Goal: Task Accomplishment & Management: Complete application form

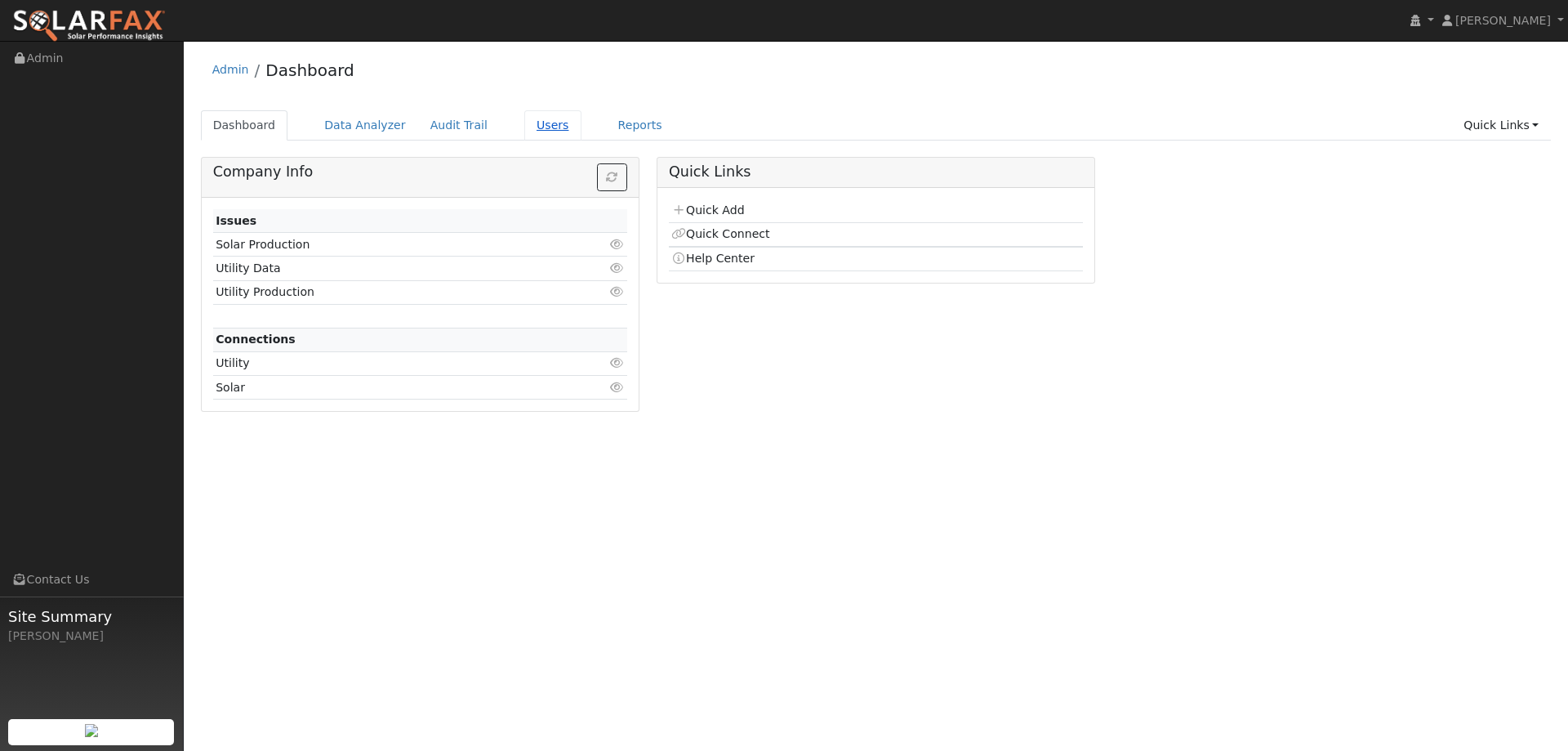
click at [533, 126] on link "Users" at bounding box center [553, 125] width 57 height 30
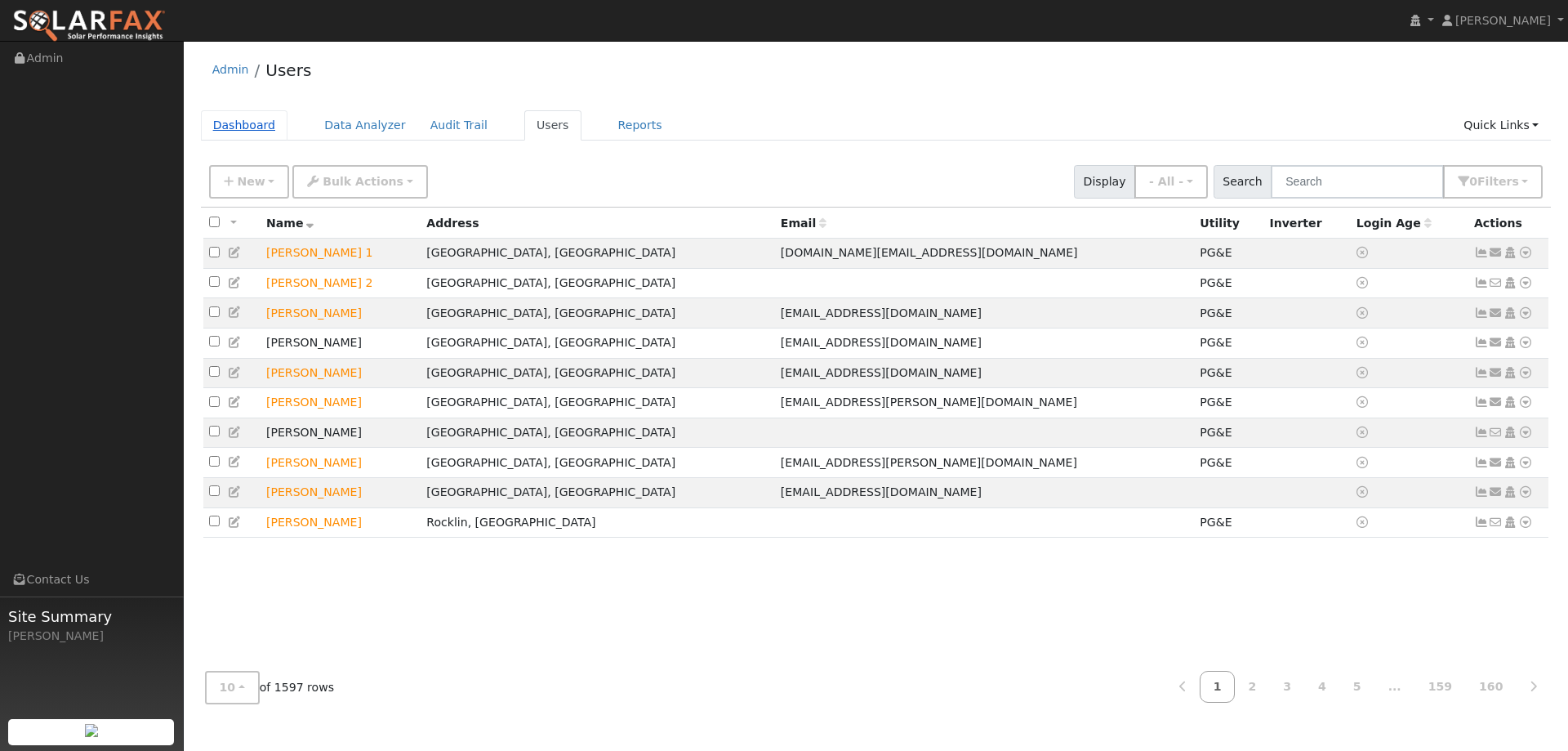
click at [245, 125] on link "Dashboard" at bounding box center [244, 125] width 87 height 30
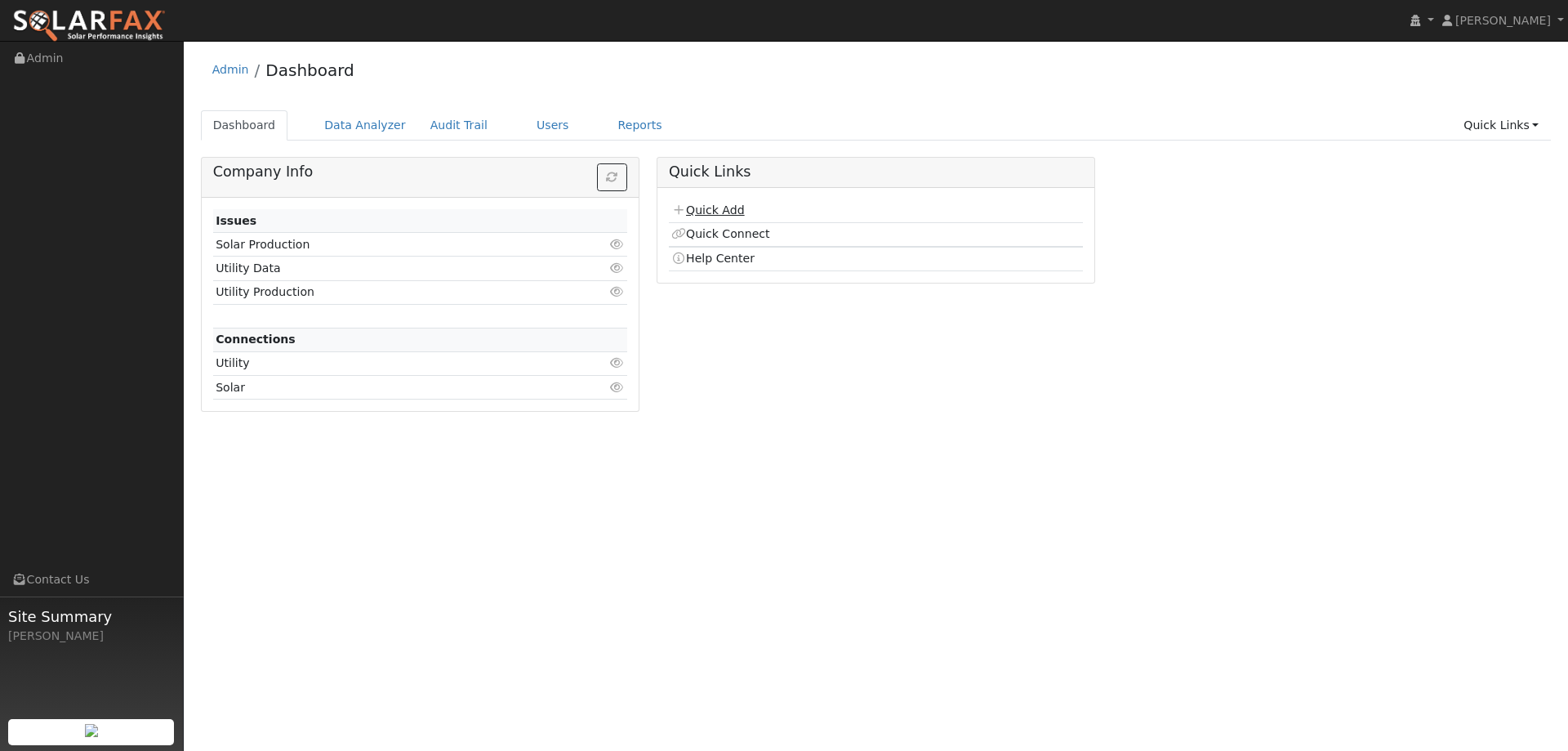
click at [720, 209] on link "Quick Add" at bounding box center [708, 210] width 73 height 13
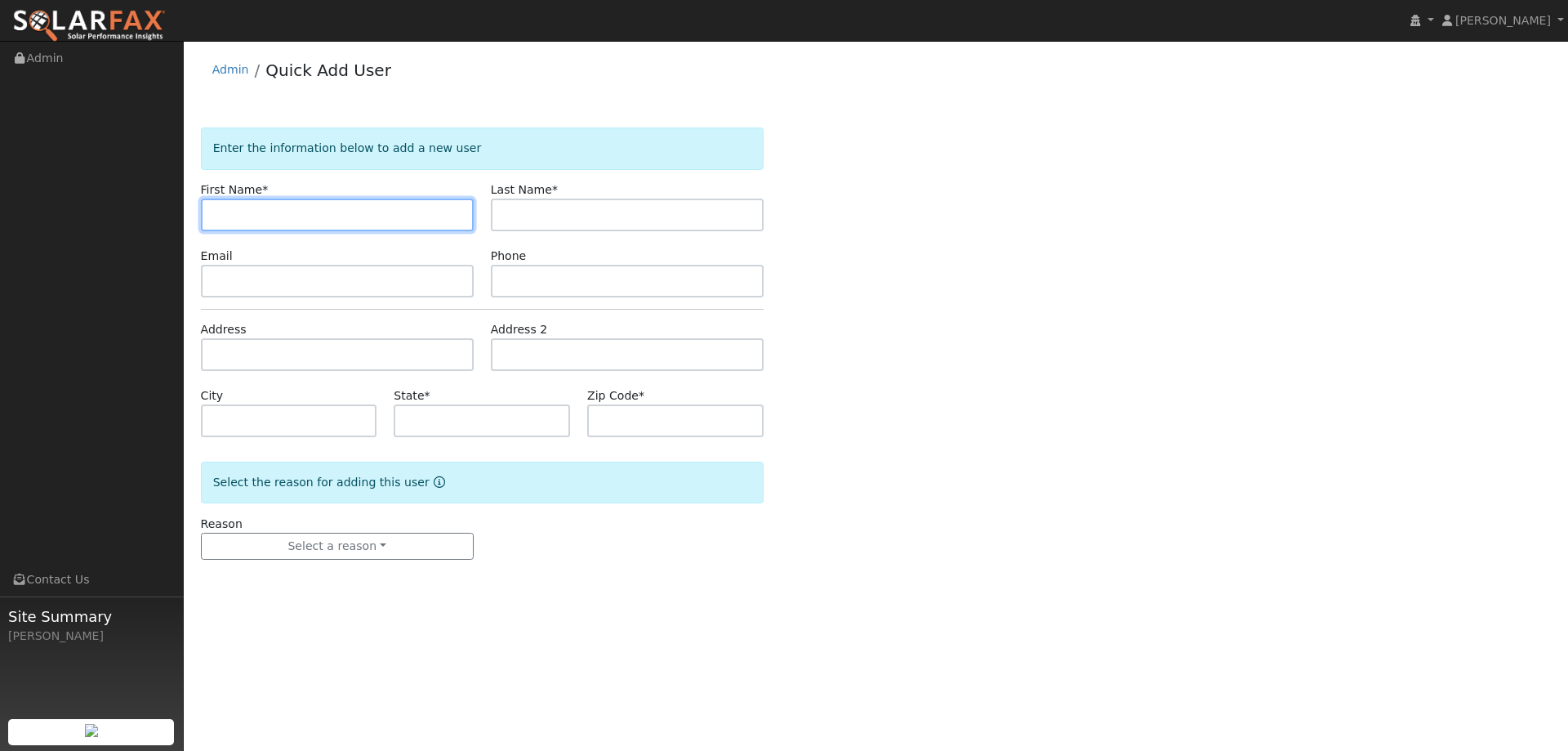
click at [233, 210] on input "text" at bounding box center [338, 214] width 273 height 33
paste input "[PERSON_NAME]"
click at [217, 222] on input "[PERSON_NAME]" at bounding box center [338, 214] width 273 height 33
type input "[PERSON_NAME]"
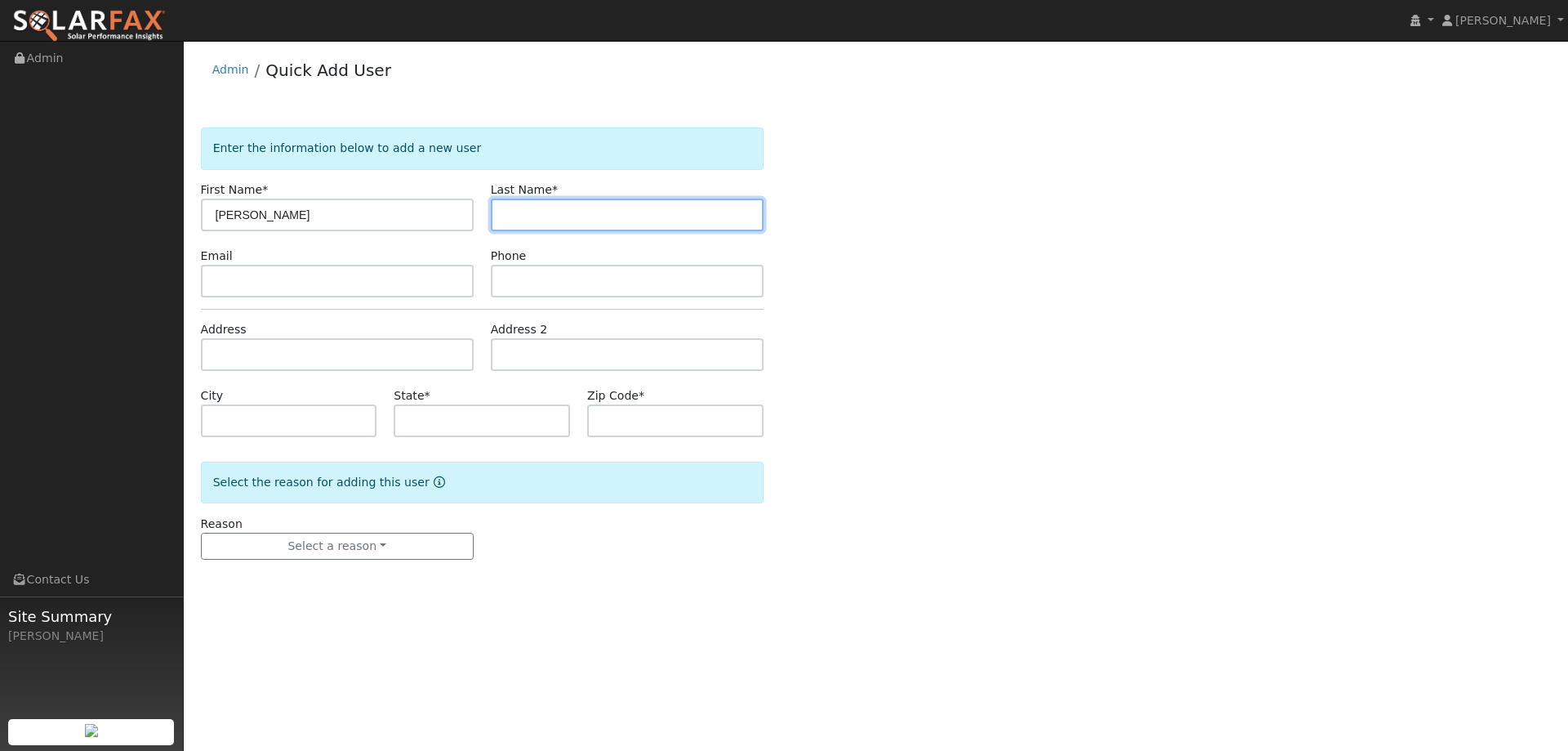
click at [544, 217] on input "text" at bounding box center [627, 214] width 273 height 33
click at [513, 208] on input "text" at bounding box center [627, 214] width 273 height 33
paste input "[PERSON_NAME]"
click at [509, 215] on input "[PERSON_NAME]" at bounding box center [627, 214] width 273 height 33
type input "[PERSON_NAME]"
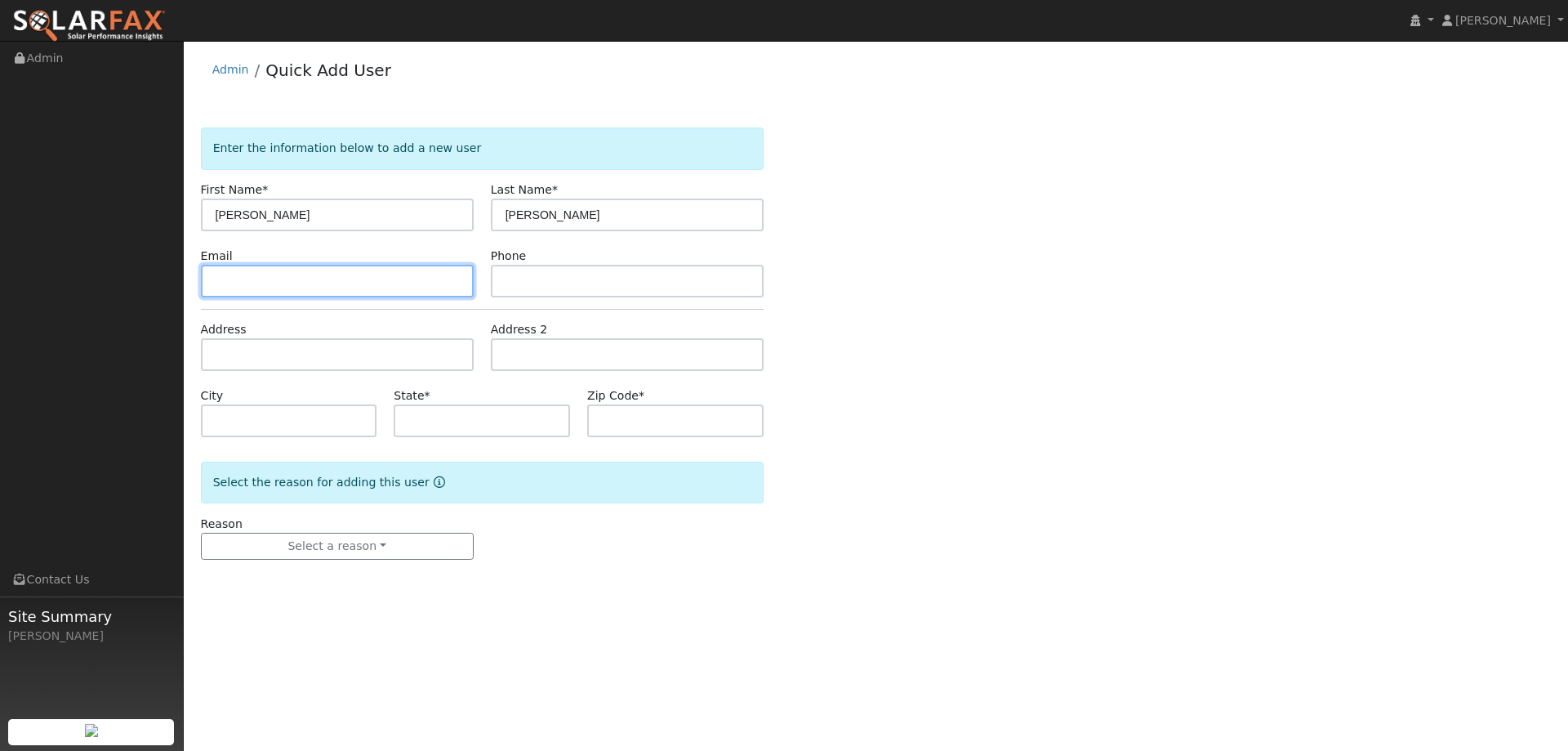
click at [393, 282] on input "text" at bounding box center [338, 281] width 273 height 33
click at [278, 273] on input "text" at bounding box center [338, 281] width 273 height 33
paste input "[EMAIL_ADDRESS][DOMAIN_NAME]"
type input "[EMAIL_ADDRESS][DOMAIN_NAME]"
click at [545, 262] on div "Phone" at bounding box center [626, 272] width 290 height 50
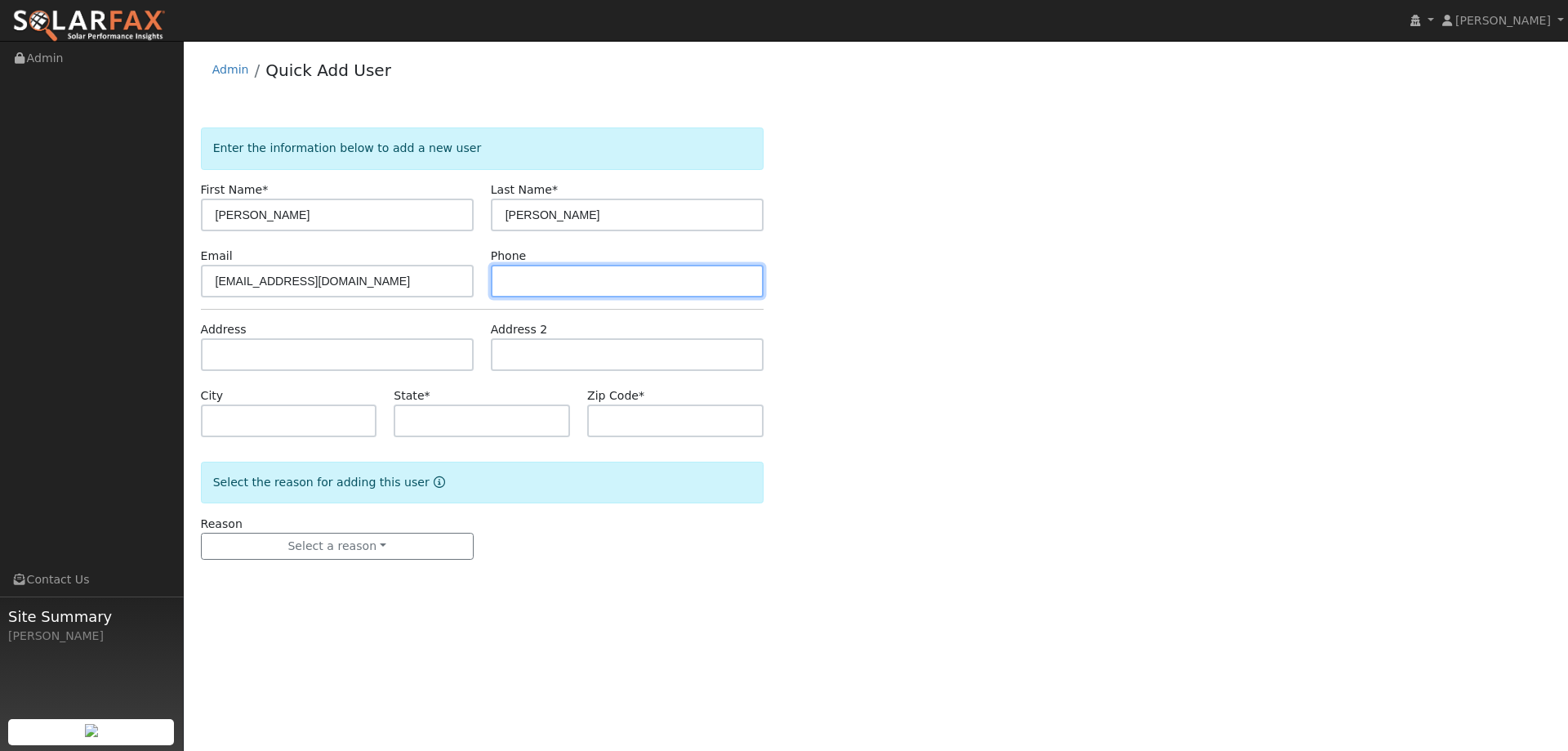
click at [511, 292] on input "text" at bounding box center [627, 281] width 273 height 33
click at [521, 282] on input "text" at bounding box center [627, 281] width 273 height 33
paste input "(707) 688-8922"
click at [508, 278] on input "(707) 688-8922" at bounding box center [627, 281] width 273 height 33
type input "(707) 688-8922"
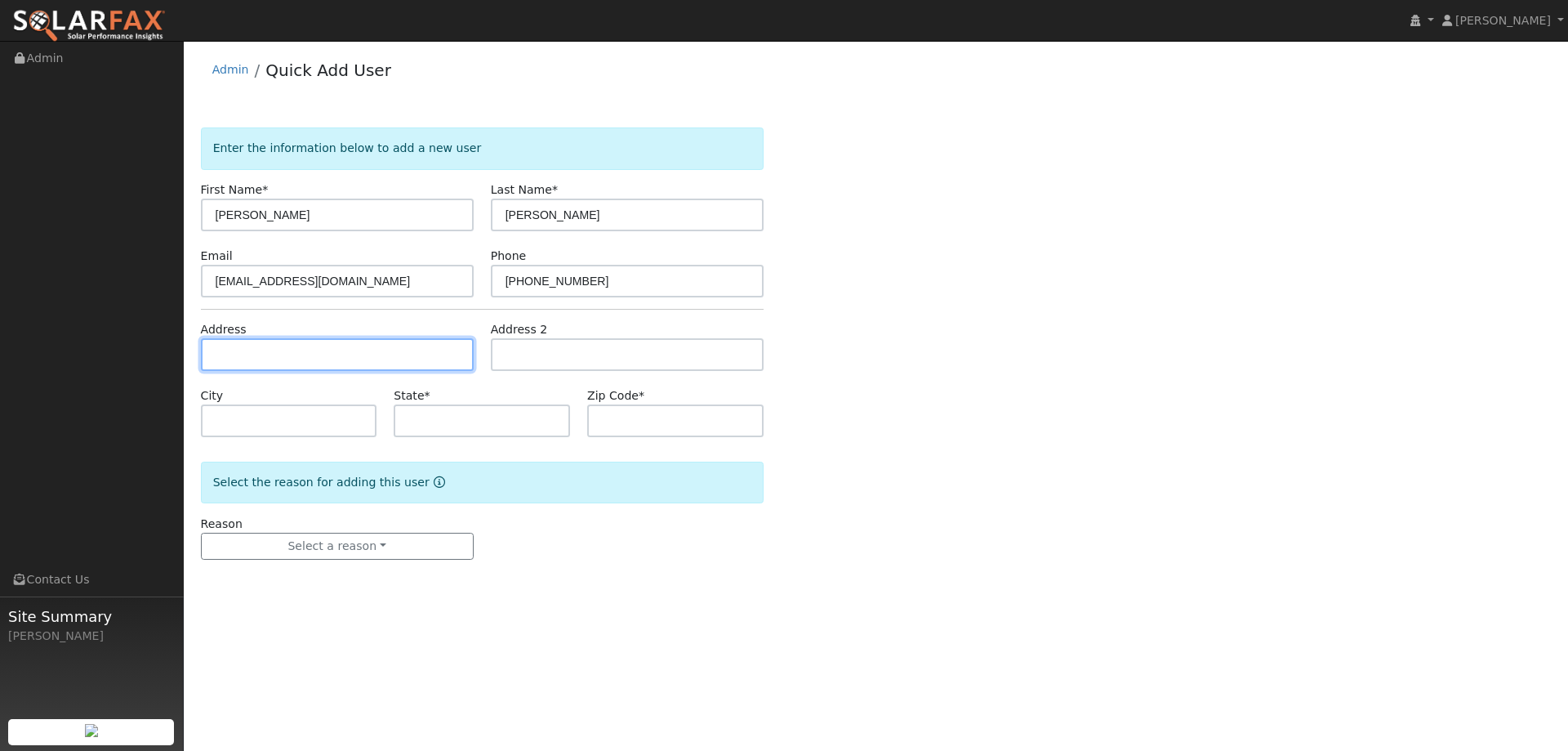
click at [381, 346] on input "text" at bounding box center [338, 354] width 273 height 33
click at [238, 360] on input "text" at bounding box center [338, 354] width 273 height 33
paste input "641 Sawgrass Court"
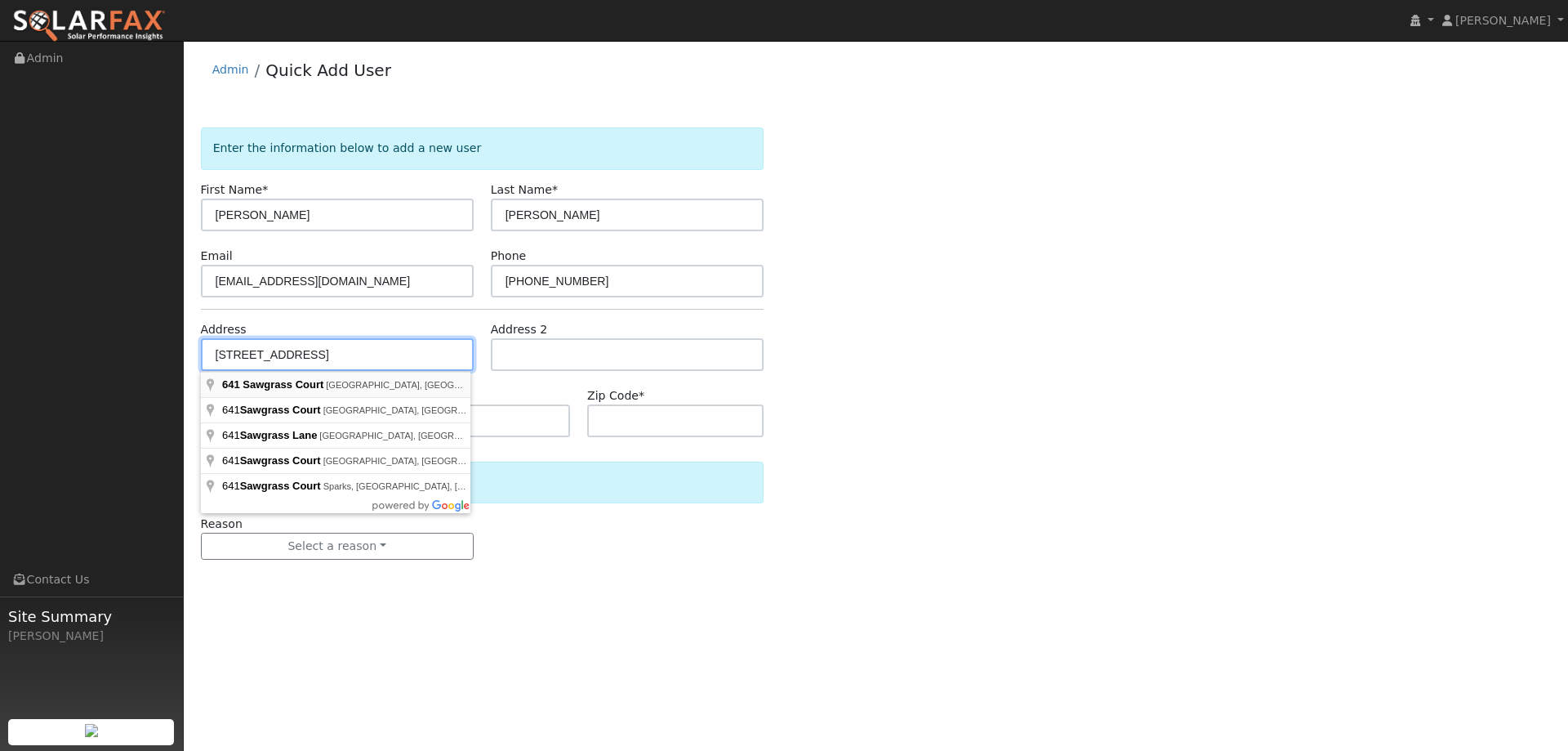
type input "641 Sawgrass Court"
type input "Vacaville"
type input "CA"
type input "95687"
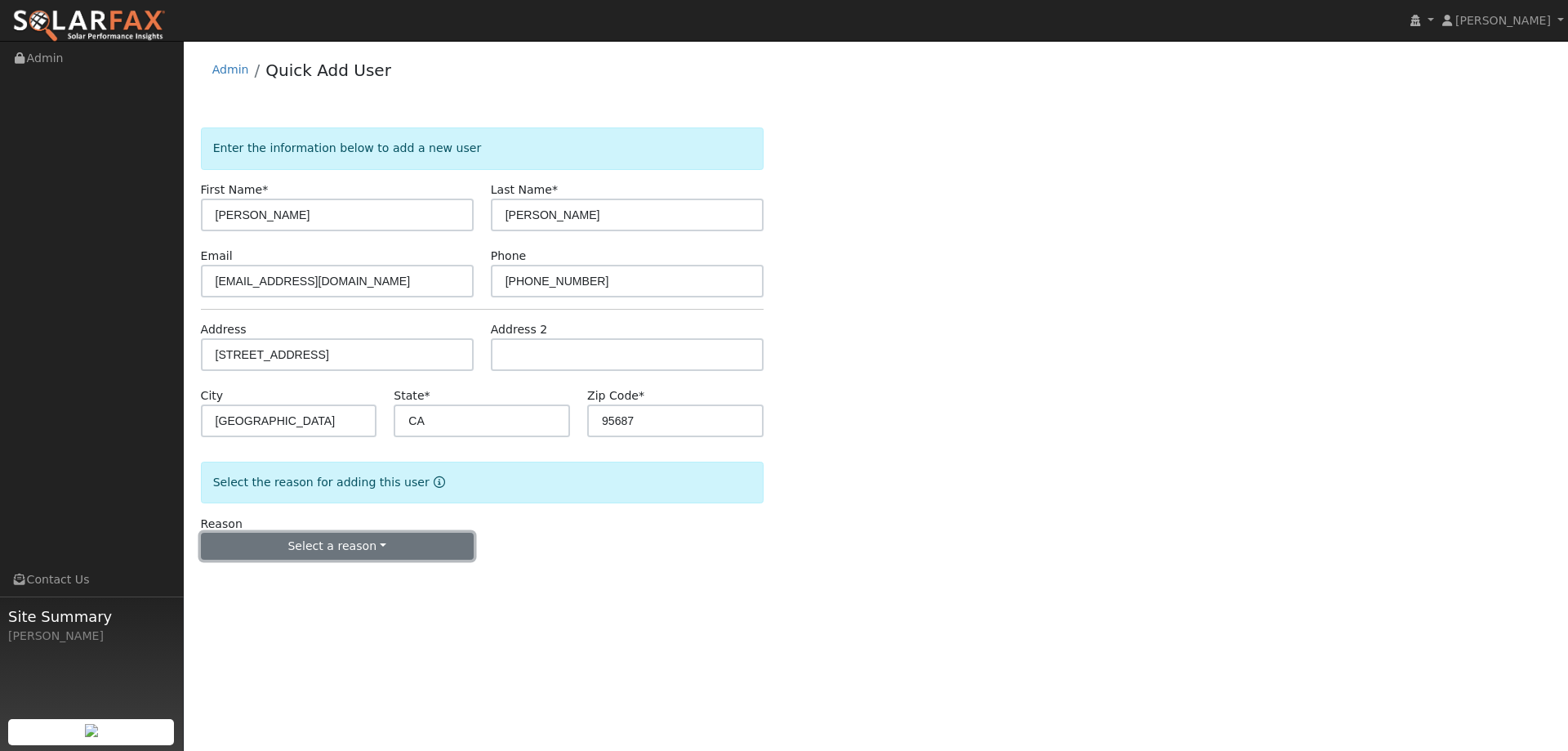
click at [374, 552] on button "Select a reason" at bounding box center [338, 547] width 273 height 28
click at [275, 585] on link "New lead" at bounding box center [292, 580] width 180 height 22
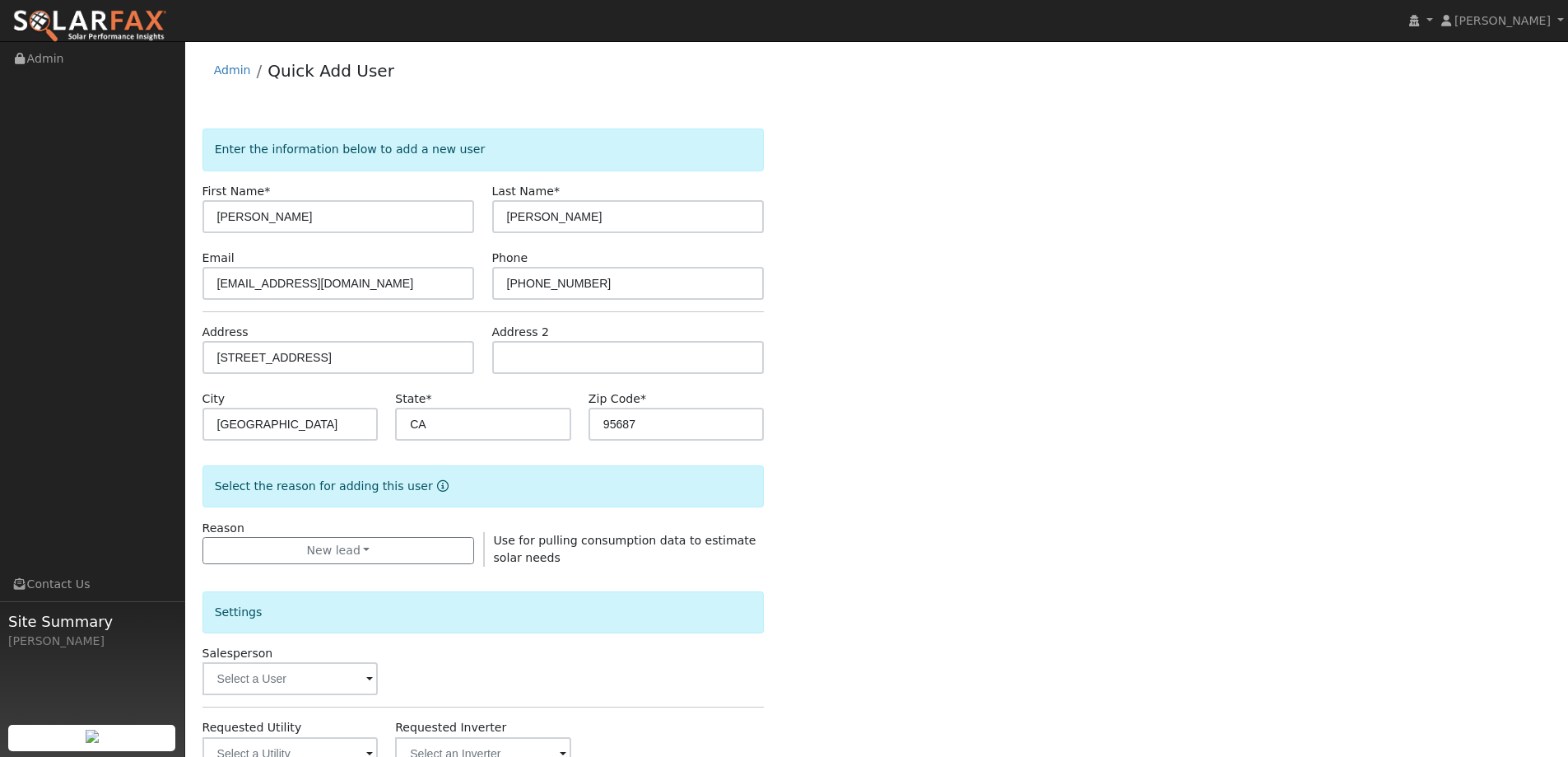
scroll to position [165, 0]
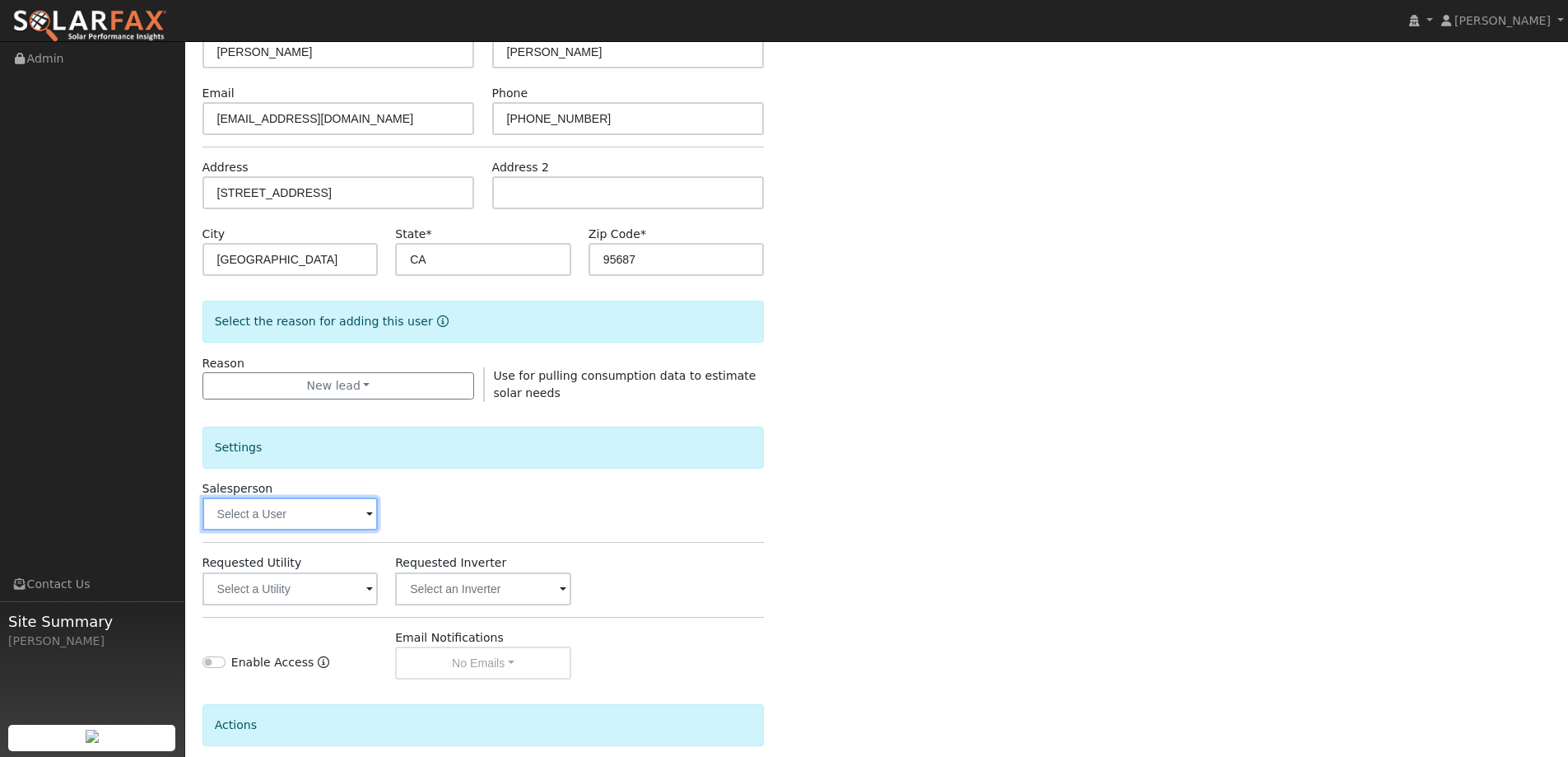
click at [355, 513] on input "text" at bounding box center [290, 514] width 176 height 33
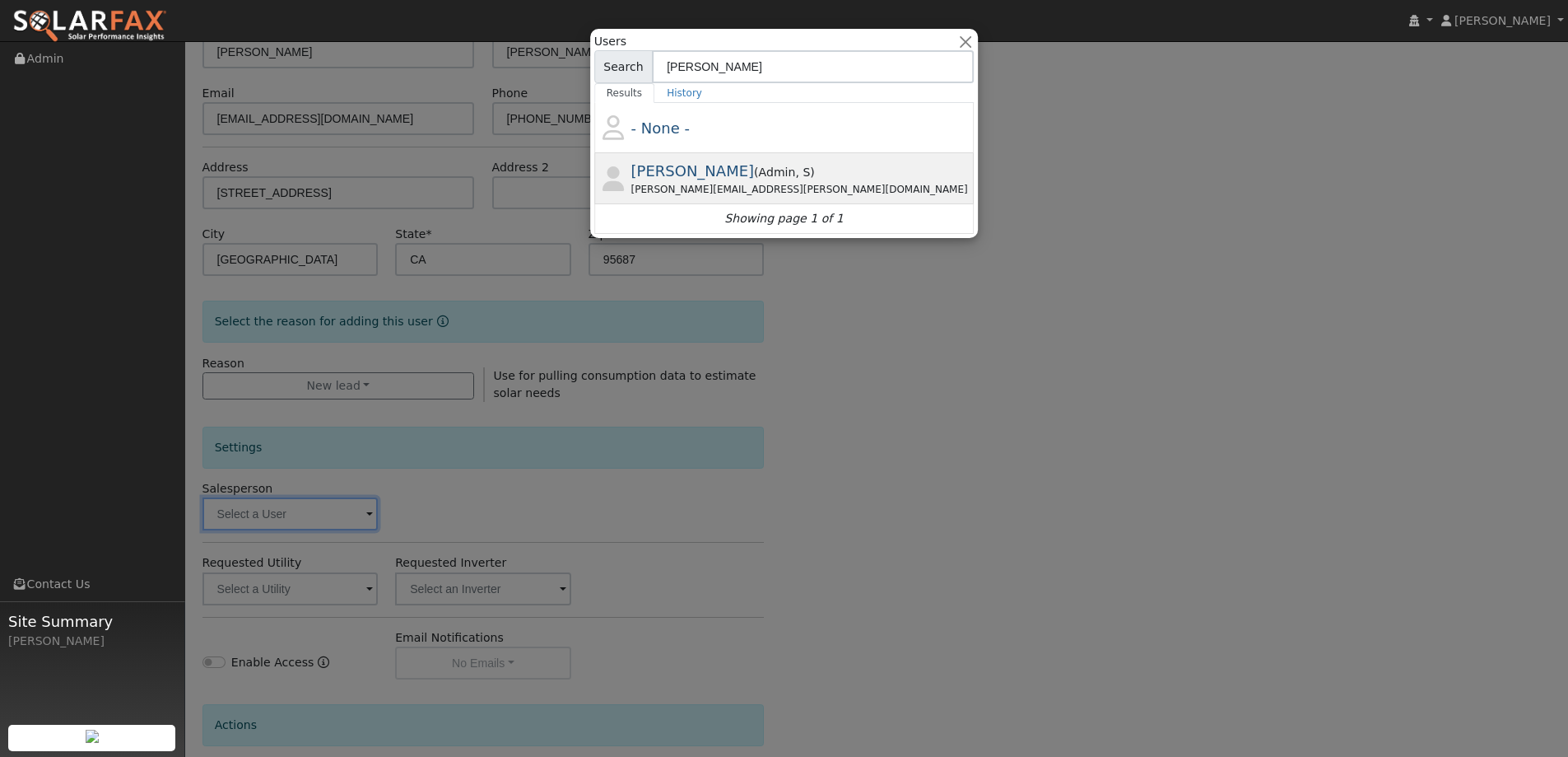
type input "jon"
click at [793, 189] on div "Jon.landsman@ambrosesolar.com" at bounding box center [801, 189] width 340 height 15
type input "Jon Landsman"
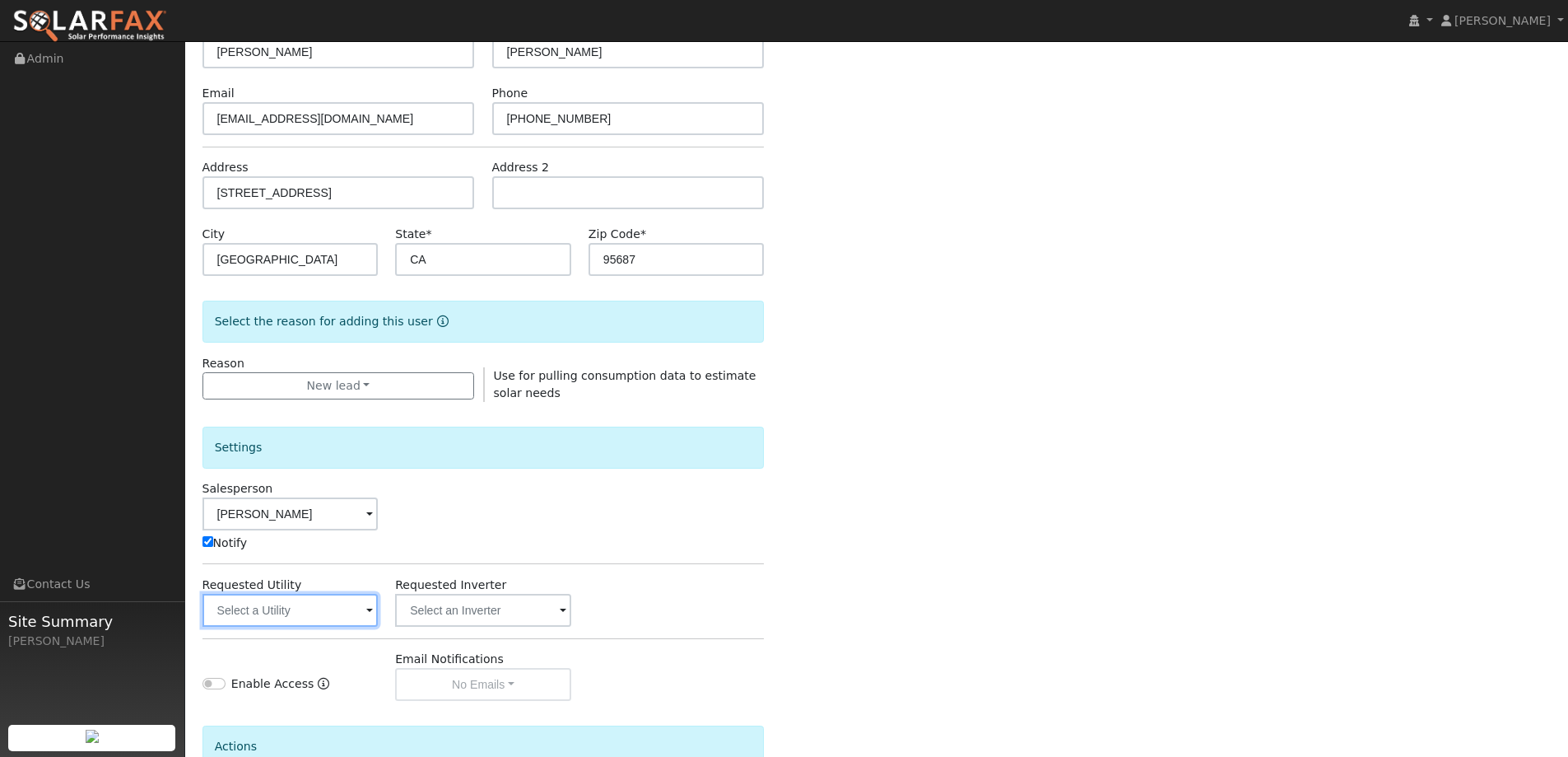
click at [351, 604] on input "text" at bounding box center [290, 610] width 176 height 33
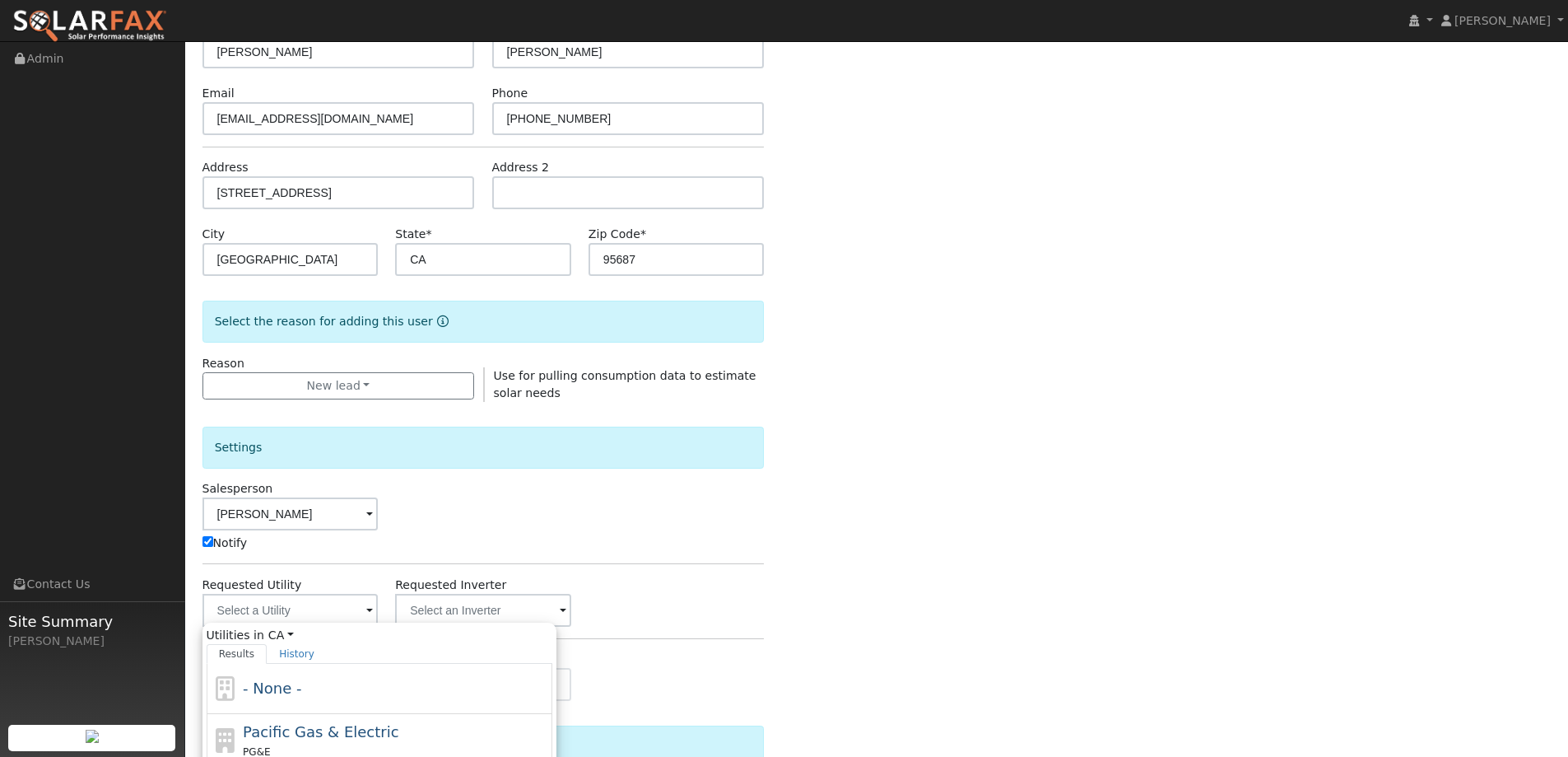
click at [382, 727] on div "Pacific Gas & Electric PG&E" at bounding box center [396, 740] width 305 height 40
type input "Pacific Gas & Electric"
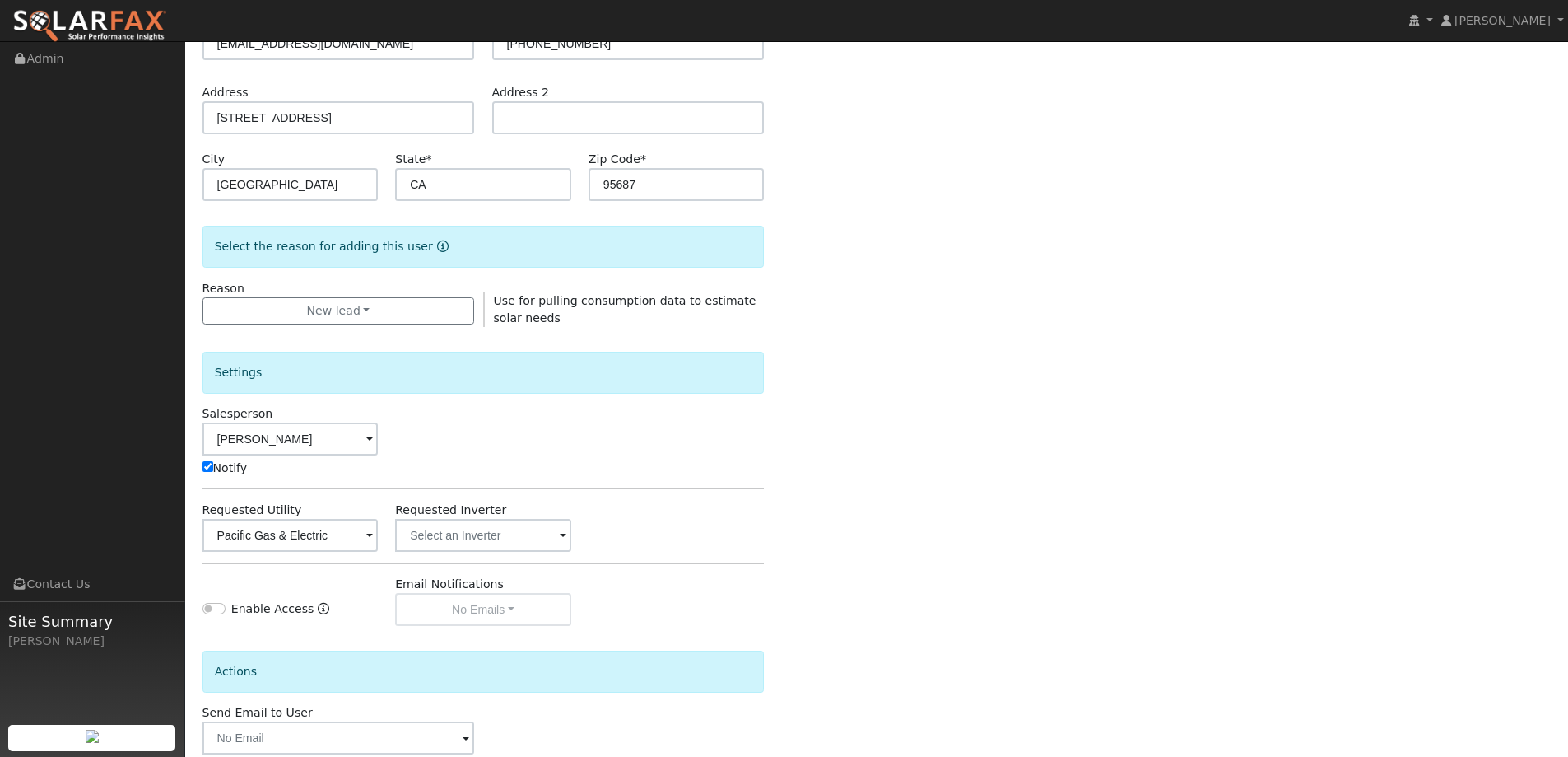
scroll to position [331, 0]
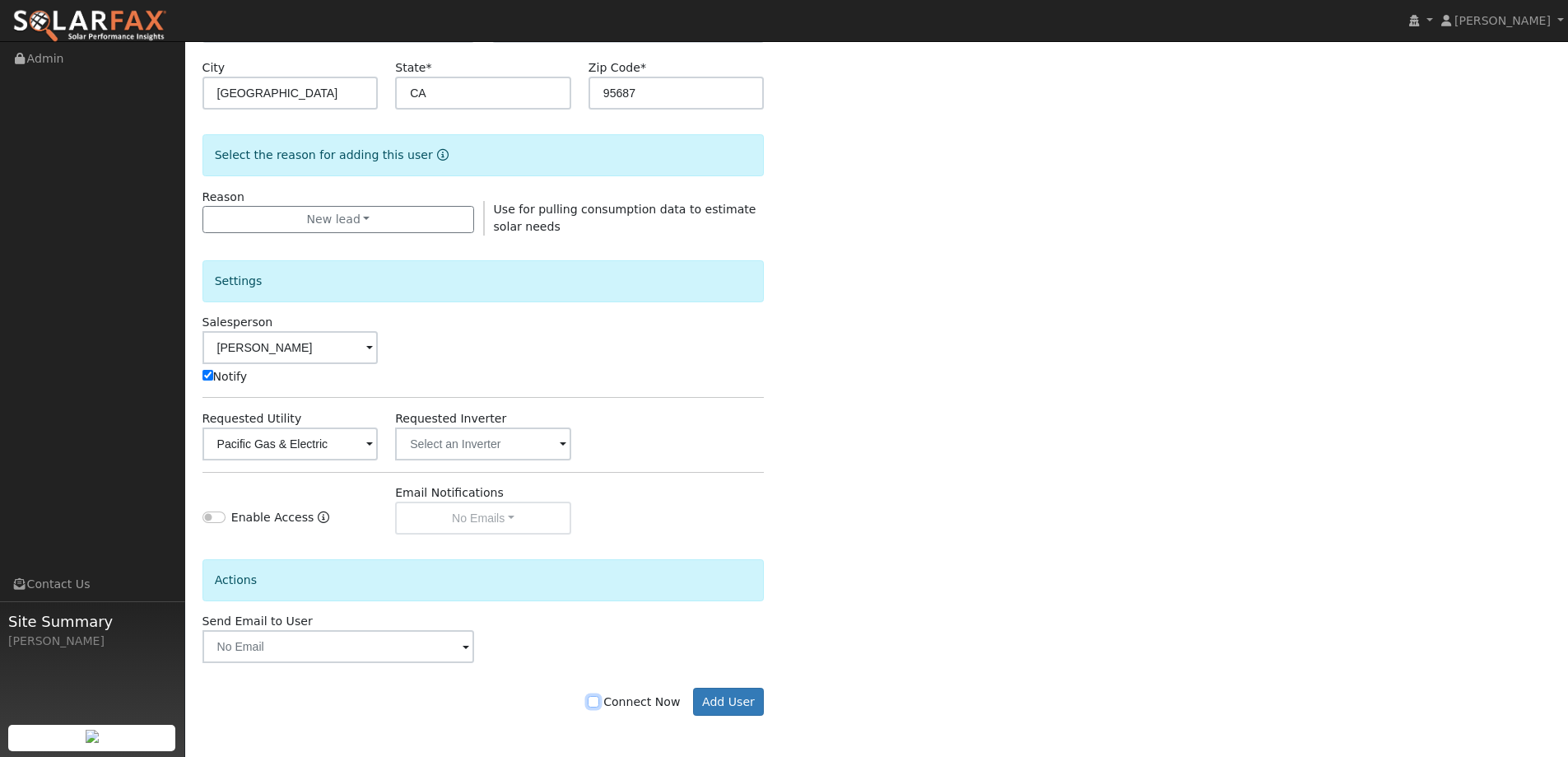
click at [599, 703] on input "Connect Now" at bounding box center [594, 701] width 11 height 11
checkbox input "true"
click at [697, 697] on button "Add User" at bounding box center [729, 702] width 72 height 28
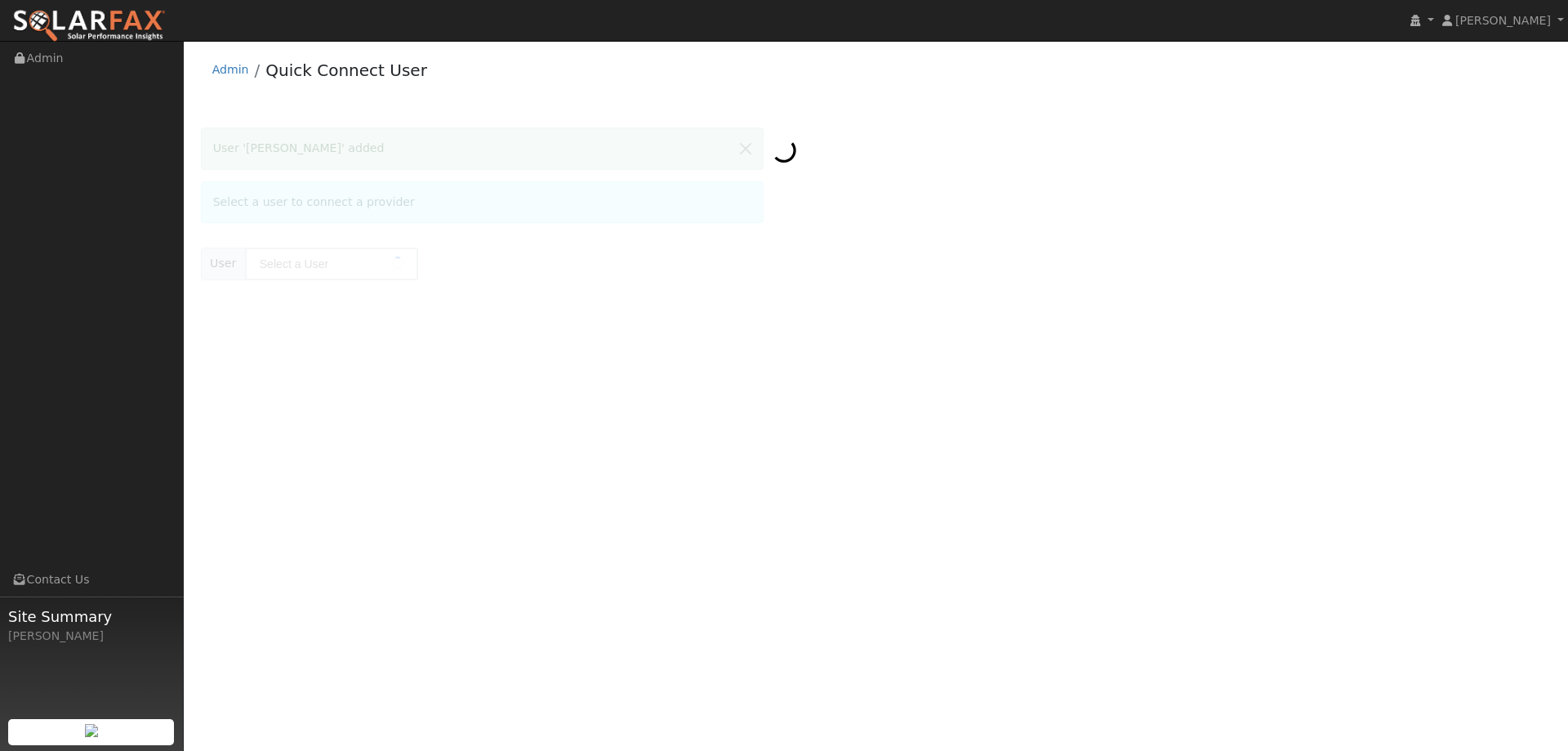
type input "[PERSON_NAME]"
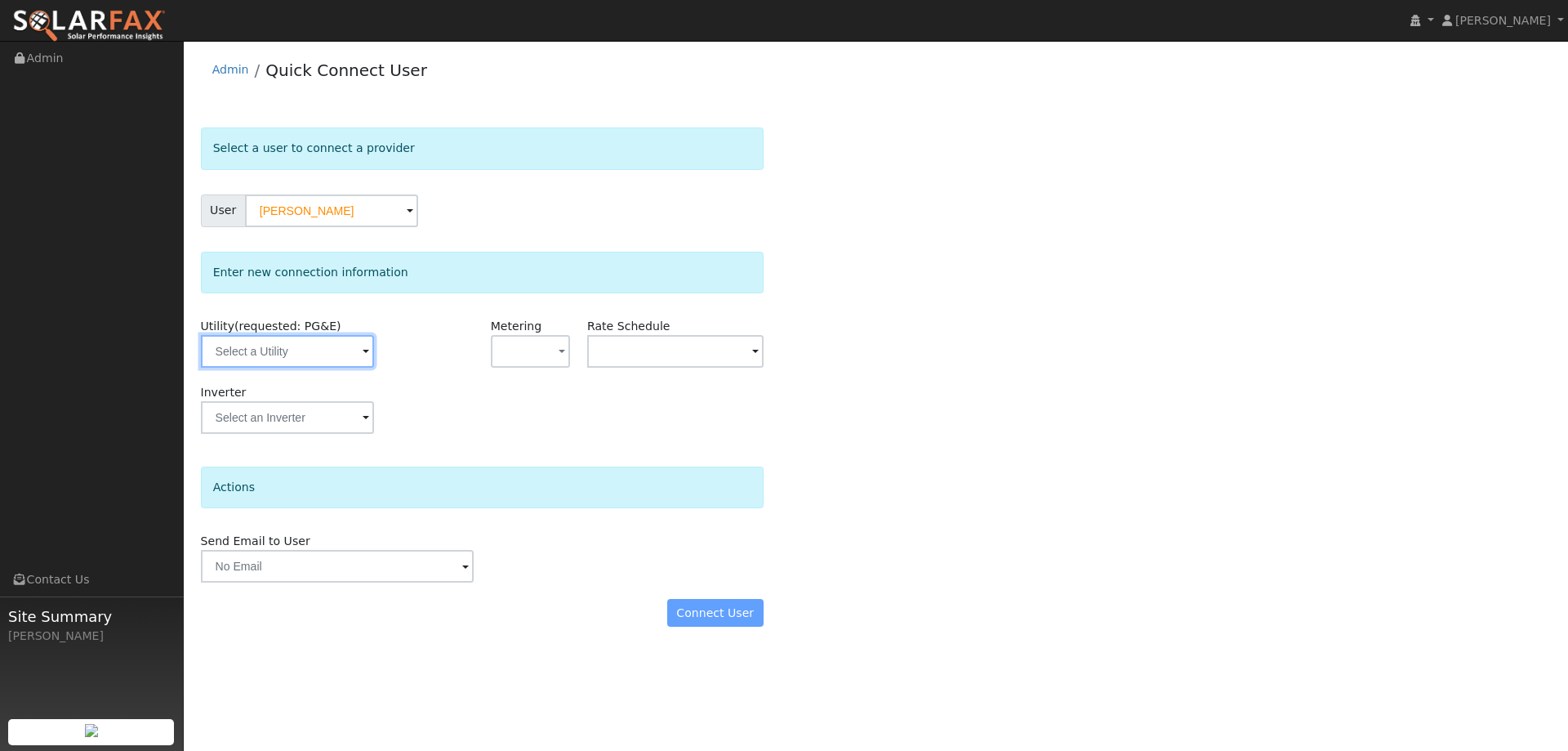
click at [349, 349] on input "text" at bounding box center [287, 351] width 173 height 33
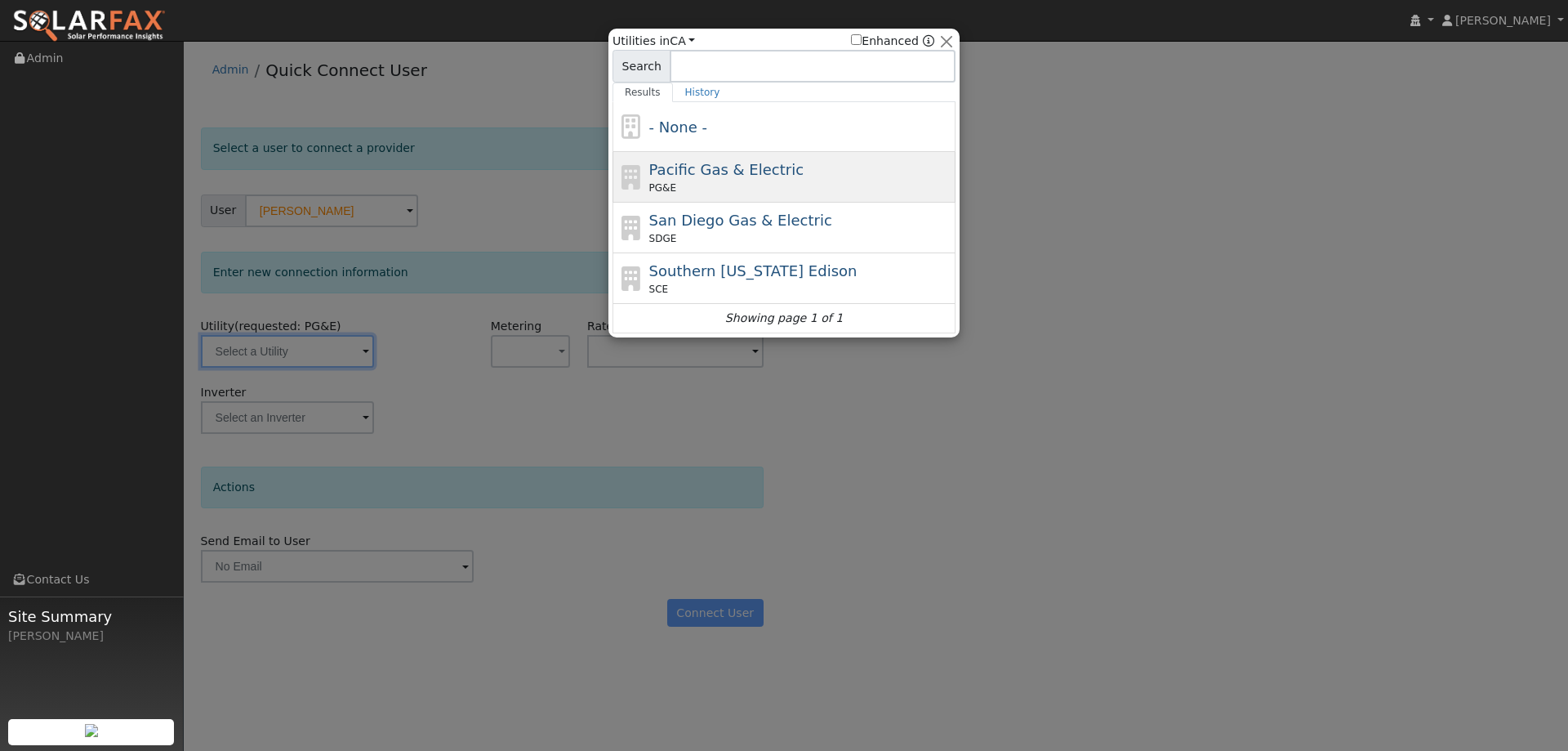
click at [696, 186] on div "PG&E" at bounding box center [801, 188] width 303 height 15
type input "PG&E"
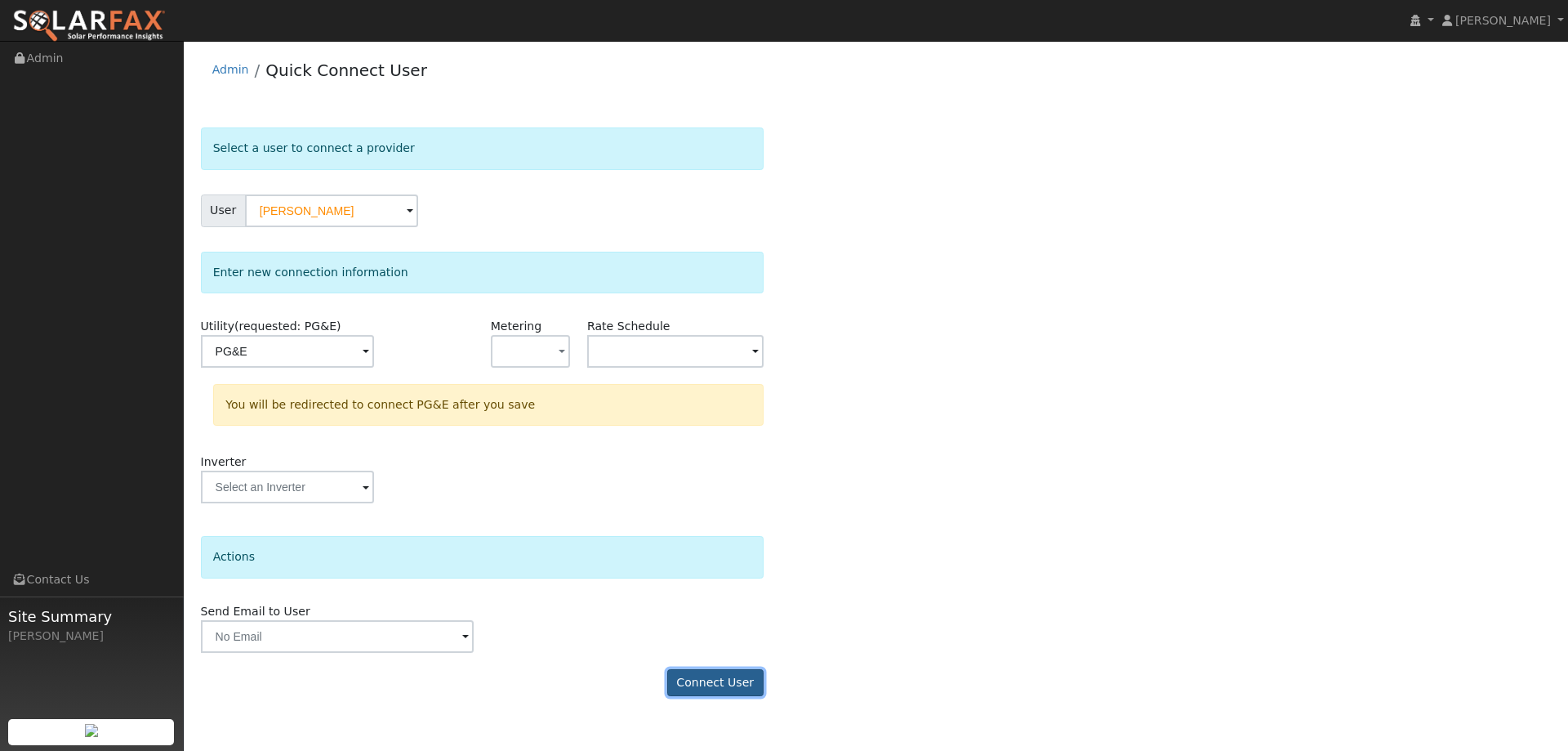
click at [748, 677] on button "Connect User" at bounding box center [715, 684] width 96 height 28
